Goal: Task Accomplishment & Management: Use online tool/utility

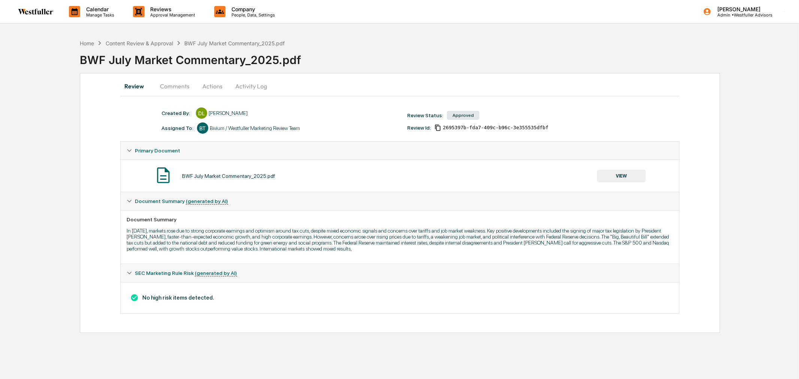
click at [171, 85] on button "Comments" at bounding box center [175, 86] width 42 height 18
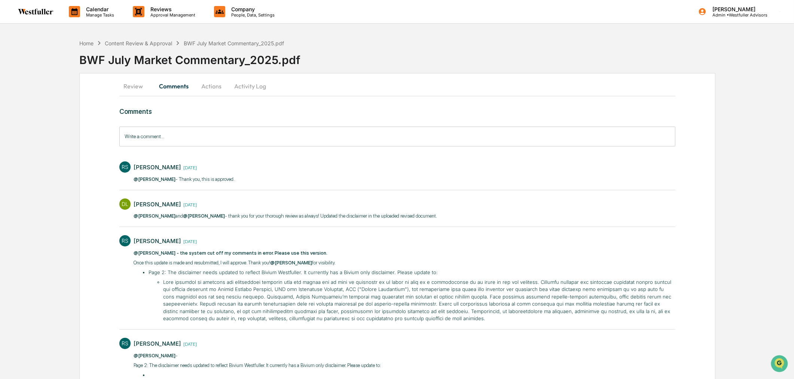
click at [136, 85] on button "Review" at bounding box center [136, 86] width 34 height 18
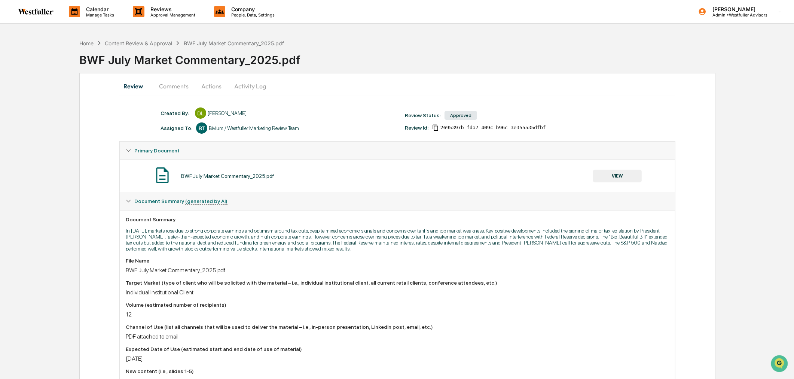
click at [612, 175] on button "VIEW" at bounding box center [617, 176] width 49 height 13
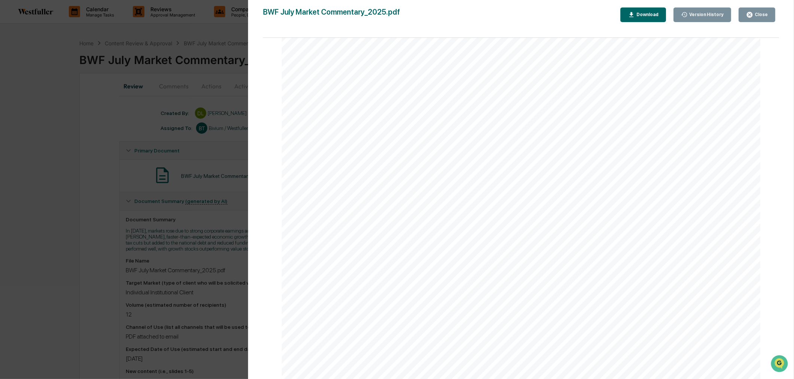
scroll to position [915, 0]
click at [759, 15] on div "Close" at bounding box center [761, 14] width 15 height 5
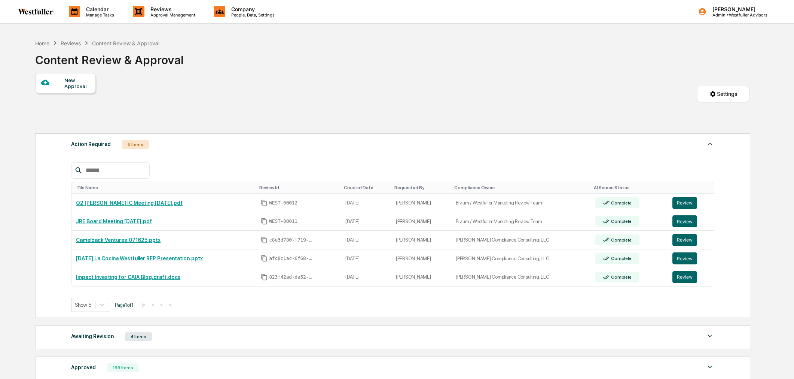
scroll to position [110, 0]
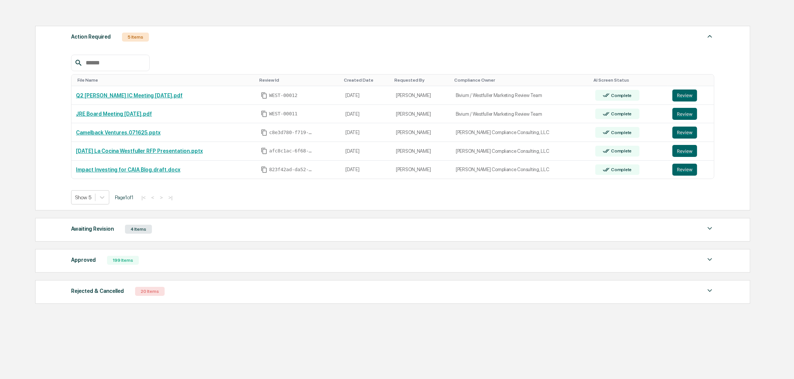
click at [113, 259] on div "199 Items" at bounding box center [123, 260] width 32 height 9
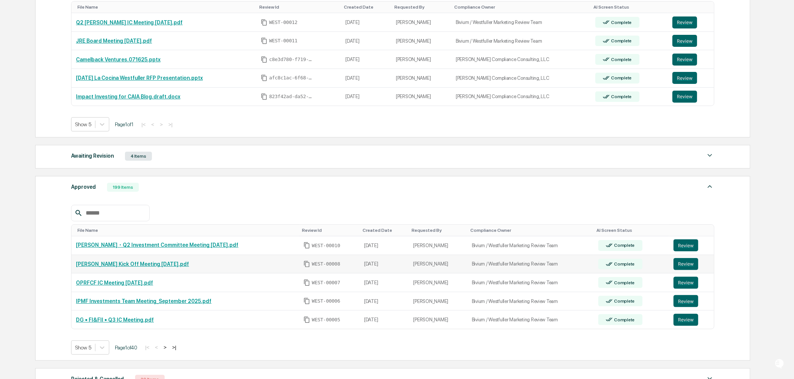
scroll to position [271, 0]
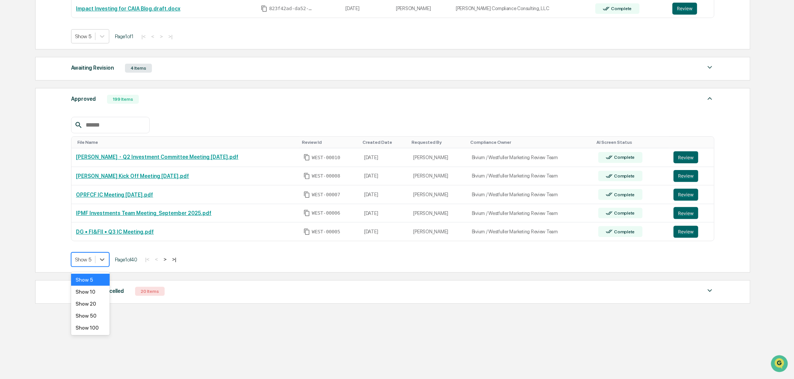
click at [91, 258] on div at bounding box center [83, 259] width 16 height 7
click at [90, 324] on div "Show 100" at bounding box center [90, 328] width 39 height 12
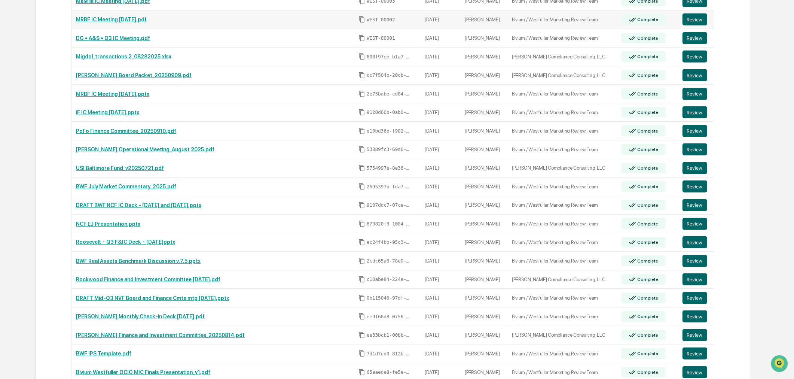
scroll to position [945, 0]
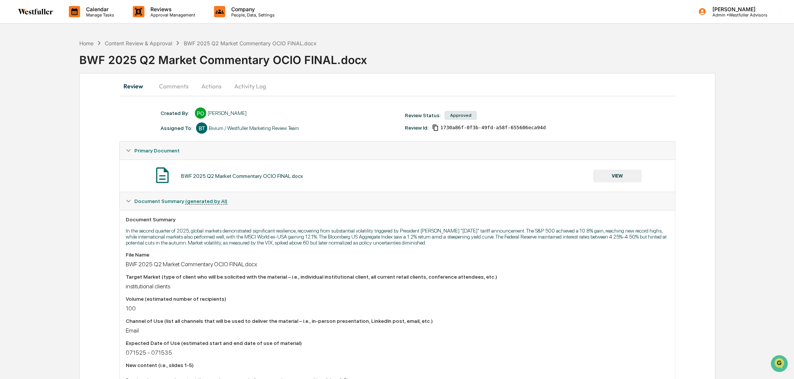
click at [639, 176] on button "VIEW" at bounding box center [617, 176] width 49 height 13
